Goal: Check status: Check status

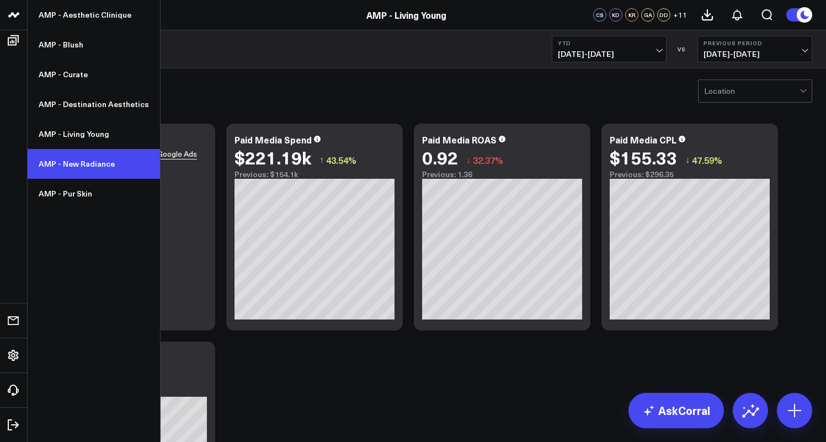
click at [78, 168] on link "AMP - New Radiance" at bounding box center [94, 164] width 132 height 30
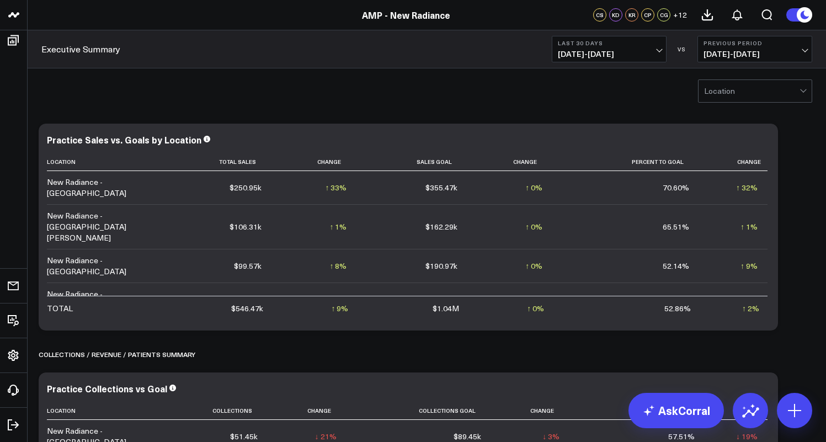
click at [655, 50] on span "07/21/25 - 08/19/25" at bounding box center [609, 54] width 103 height 9
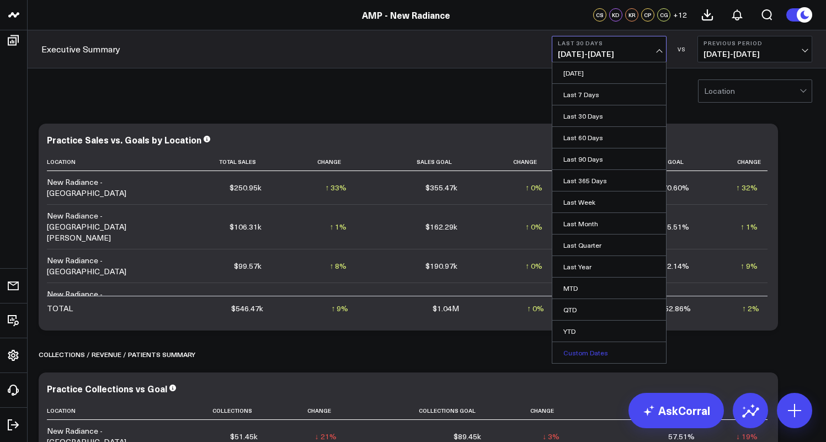
click at [592, 353] on link "Custom Dates" at bounding box center [610, 352] width 114 height 21
select select "7"
select select "2025"
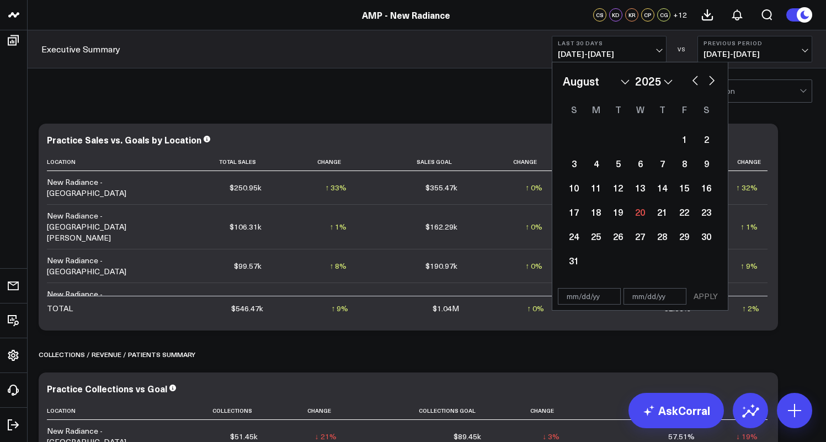
click at [695, 80] on button "button" at bounding box center [695, 79] width 11 height 13
select select "6"
select select "2025"
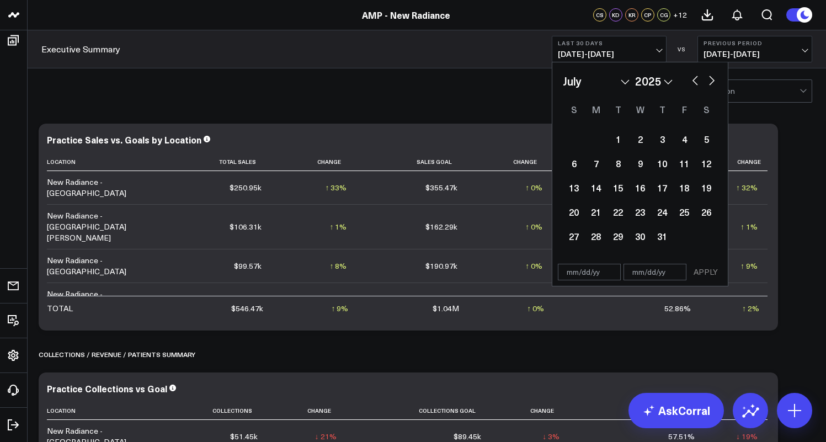
click at [695, 80] on button "button" at bounding box center [695, 79] width 11 height 13
select select "5"
select select "2025"
click at [695, 80] on button "button" at bounding box center [695, 79] width 11 height 13
select select "4"
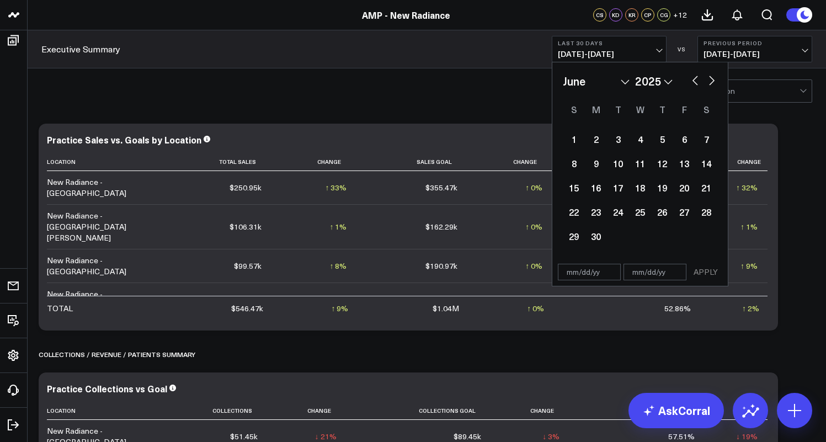
select select "2025"
click at [619, 166] on div "6" at bounding box center [618, 163] width 22 height 22
type input "05/06/25"
select select "4"
select select "2025"
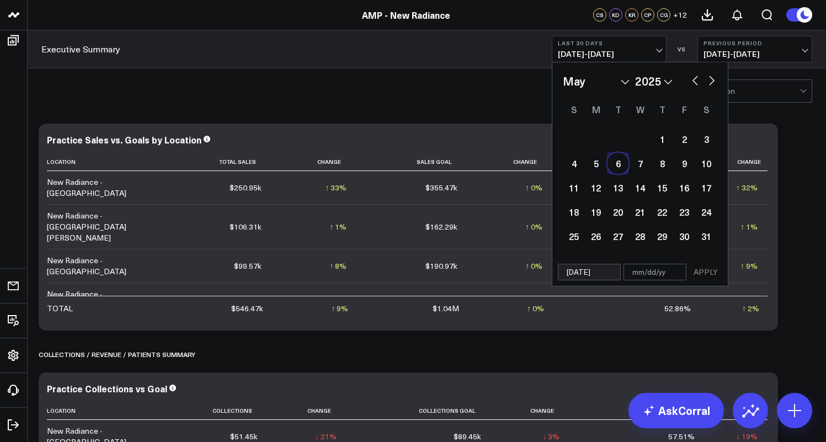
click at [711, 82] on button "button" at bounding box center [712, 79] width 11 height 13
select select "5"
select select "2025"
click at [711, 82] on button "button" at bounding box center [712, 79] width 11 height 13
select select "6"
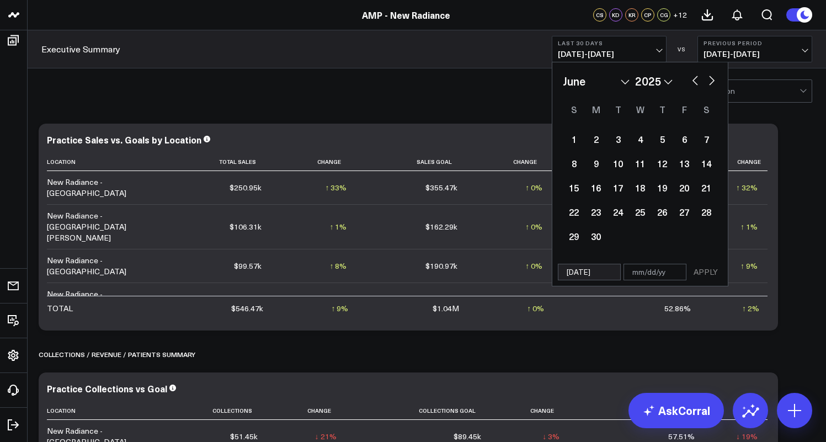
select select "2025"
click at [711, 82] on button "button" at bounding box center [712, 79] width 11 height 13
select select "7"
select select "2025"
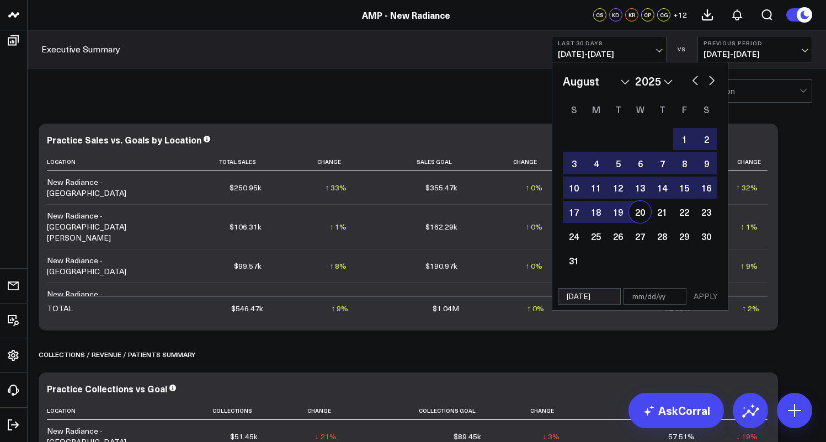
click at [641, 211] on div "20" at bounding box center [640, 212] width 22 height 22
type input "08/20/25"
select select "7"
select select "2025"
click at [709, 294] on button "APPLY" at bounding box center [706, 296] width 33 height 17
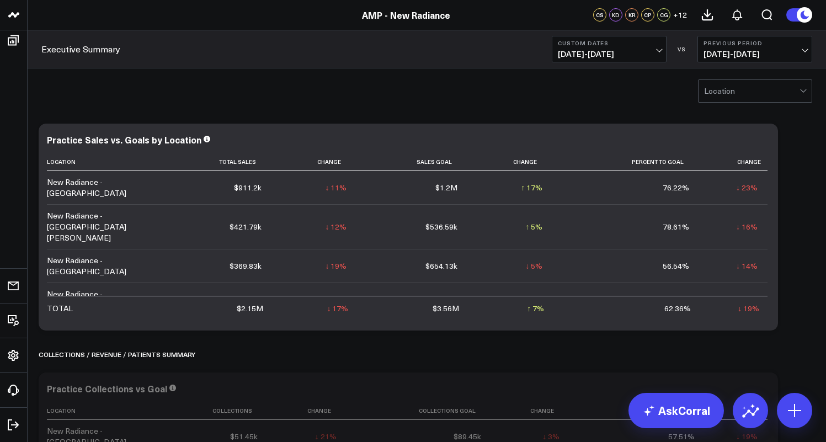
click at [794, 51] on span "01/19/25 - 05/05/25" at bounding box center [755, 54] width 103 height 9
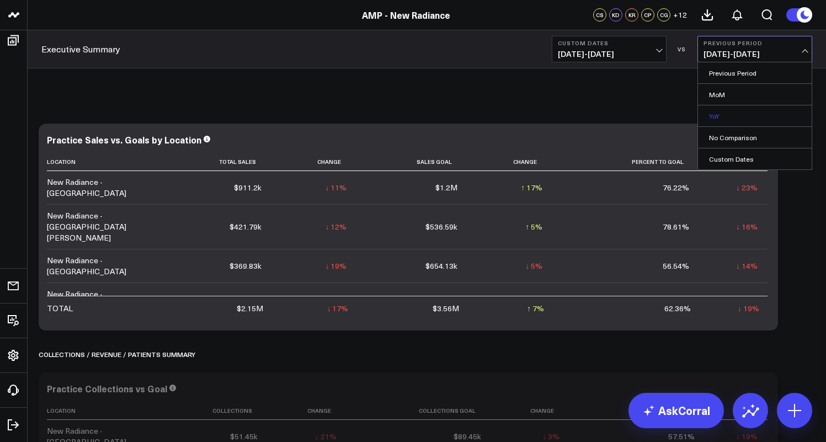
click at [743, 119] on link "YoY" at bounding box center [755, 115] width 114 height 21
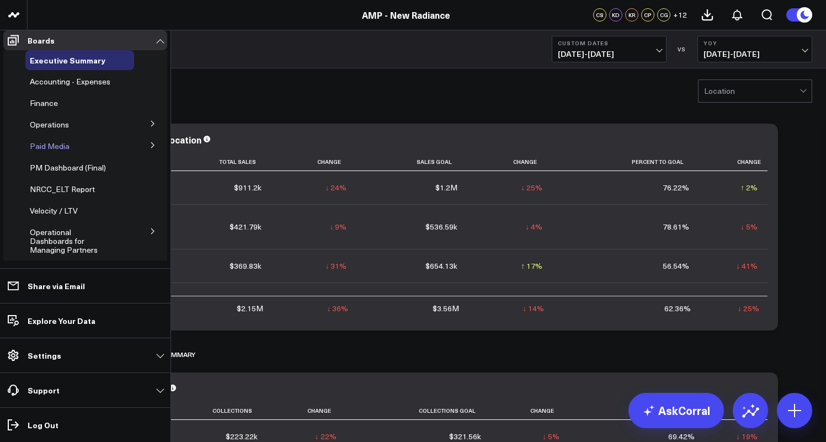
click at [50, 151] on span "Paid Media" at bounding box center [50, 146] width 40 height 10
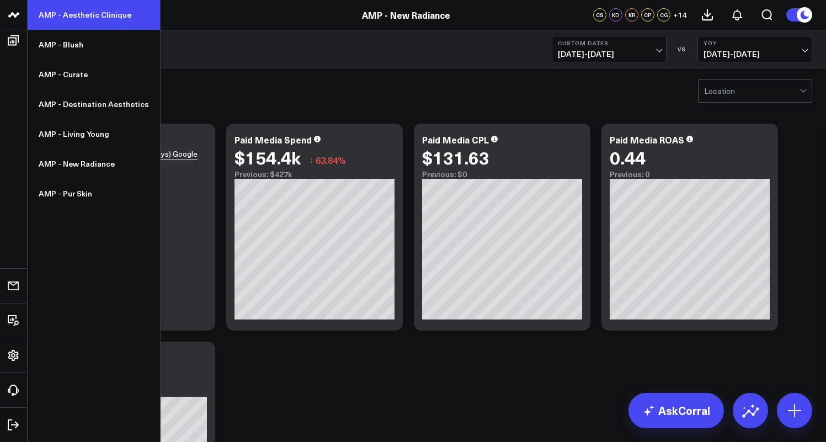
click at [84, 17] on link "AMP - Aesthetic Clinique" at bounding box center [94, 15] width 132 height 30
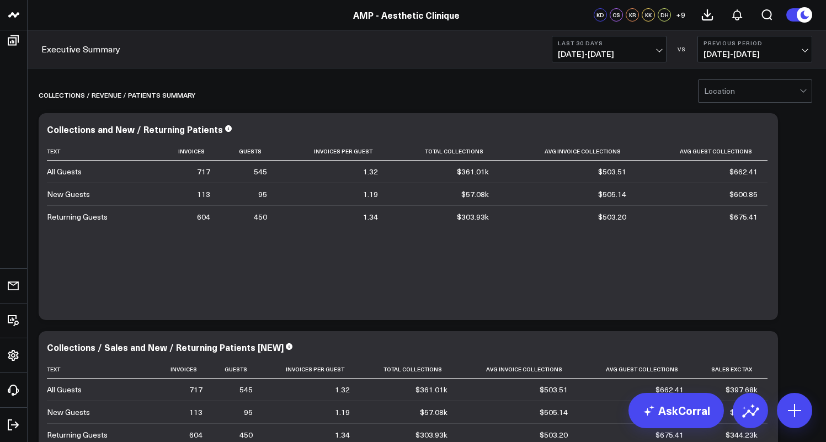
click at [628, 54] on span "07/21/25 - 08/19/25" at bounding box center [609, 54] width 103 height 9
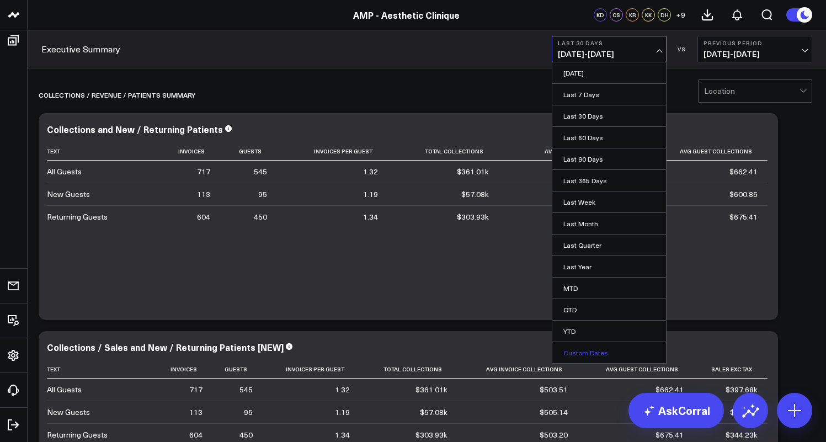
click at [606, 351] on link "Custom Dates" at bounding box center [610, 352] width 114 height 21
select select "7"
select select "2025"
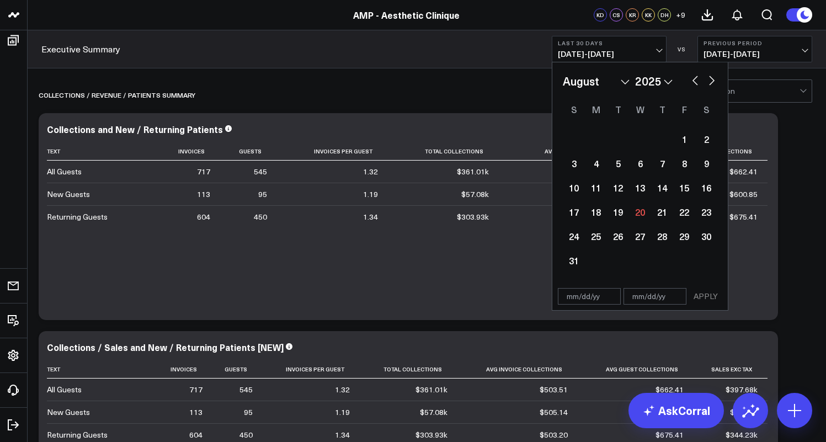
click at [696, 83] on button "button" at bounding box center [695, 79] width 11 height 13
select select "6"
select select "2025"
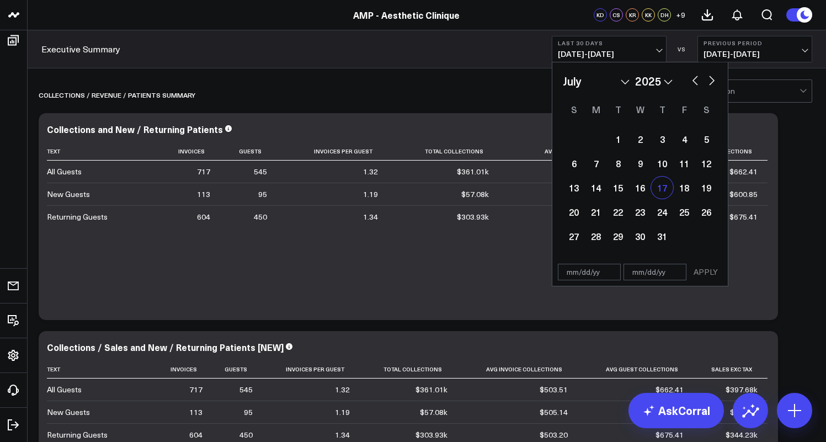
click at [662, 192] on div "17" at bounding box center [662, 188] width 22 height 22
type input "07/17/25"
select select "6"
select select "2025"
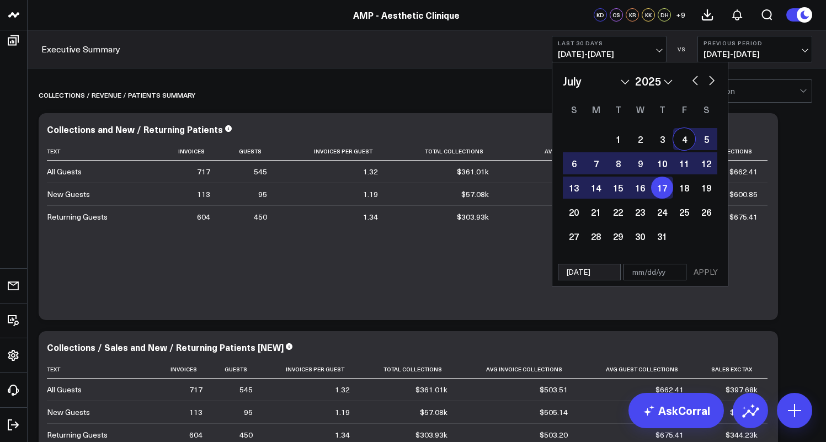
click at [712, 79] on button "button" at bounding box center [712, 79] width 11 height 13
select select "7"
select select "2025"
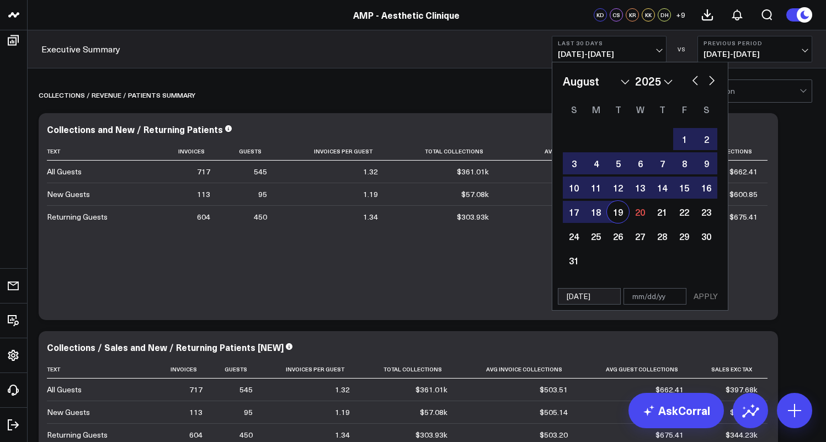
click at [621, 211] on div "19" at bounding box center [618, 212] width 22 height 22
type input "[DATE]"
select select "7"
select select "2025"
click at [703, 297] on button "APPLY" at bounding box center [706, 296] width 33 height 17
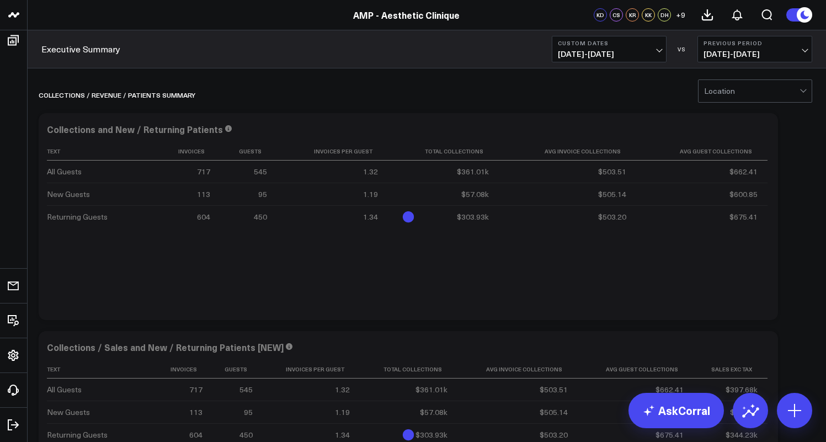
click at [802, 51] on span "06/13/25 - 07/16/25" at bounding box center [755, 54] width 103 height 9
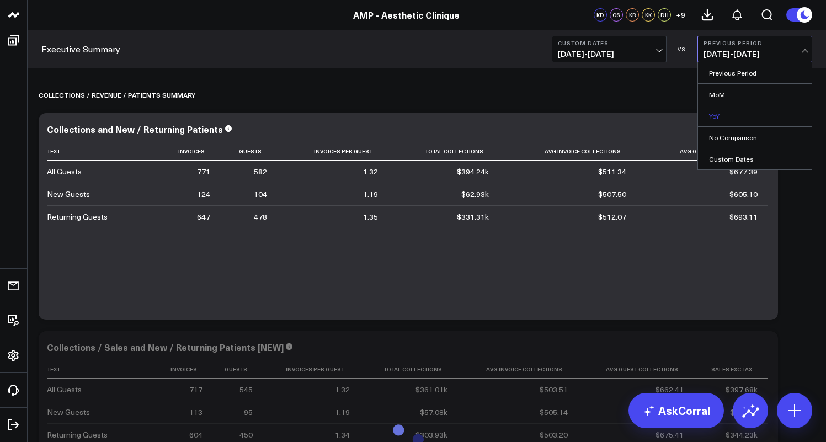
click at [728, 113] on link "YoY" at bounding box center [755, 115] width 114 height 21
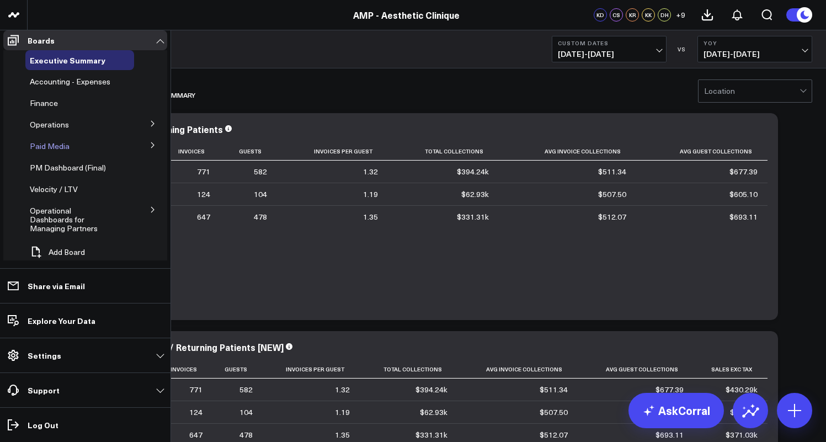
click at [62, 150] on span "Paid Media" at bounding box center [50, 146] width 40 height 10
